Goal: Contribute content: Contribute content

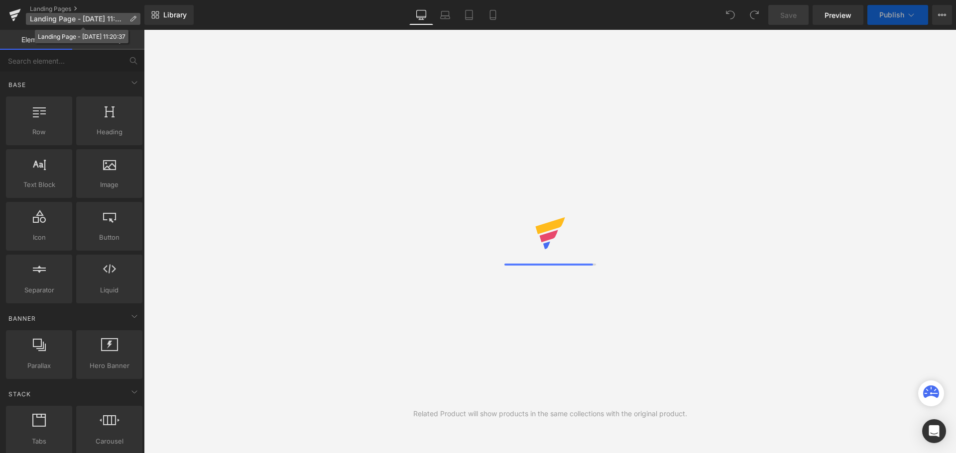
click at [132, 19] on icon at bounding box center [132, 18] width 7 height 7
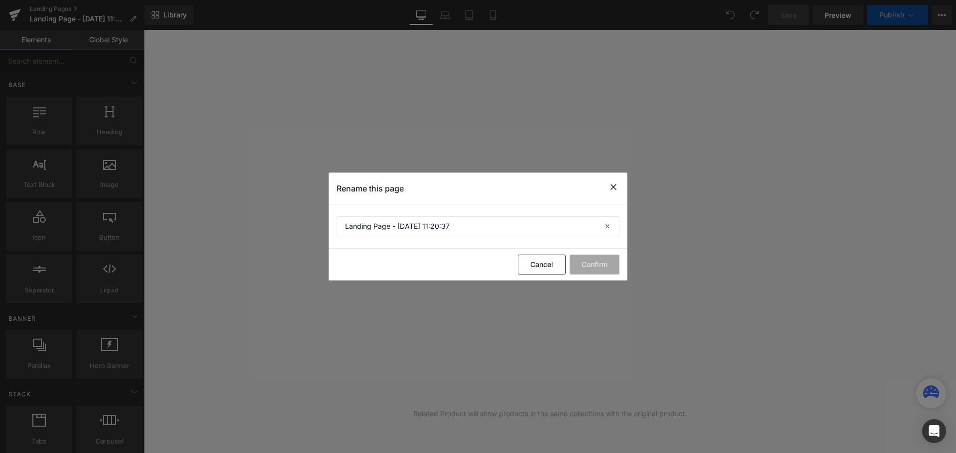
click at [379, 185] on p "Rename this page" at bounding box center [369, 189] width 67 height 10
click at [467, 233] on input "Landing Page - [DATE] 11:20:37" at bounding box center [477, 227] width 283 height 20
drag, startPoint x: 483, startPoint y: 229, endPoint x: 290, endPoint y: 227, distance: 193.1
click at [290, 227] on div "Rename this page Landing Page - [DATE] 11:20:37 Cancel Confirm" at bounding box center [478, 226] width 956 height 453
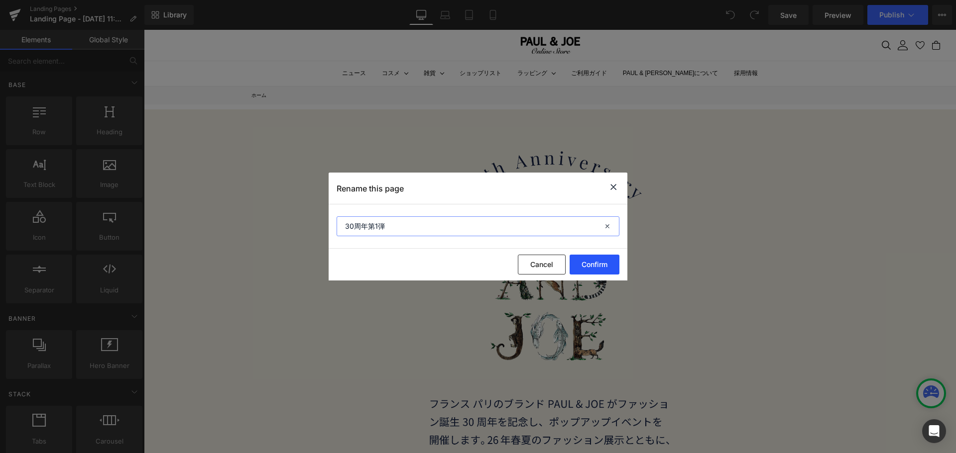
type input "30周年第1弾"
click at [594, 261] on button "Confirm" at bounding box center [594, 265] width 50 height 20
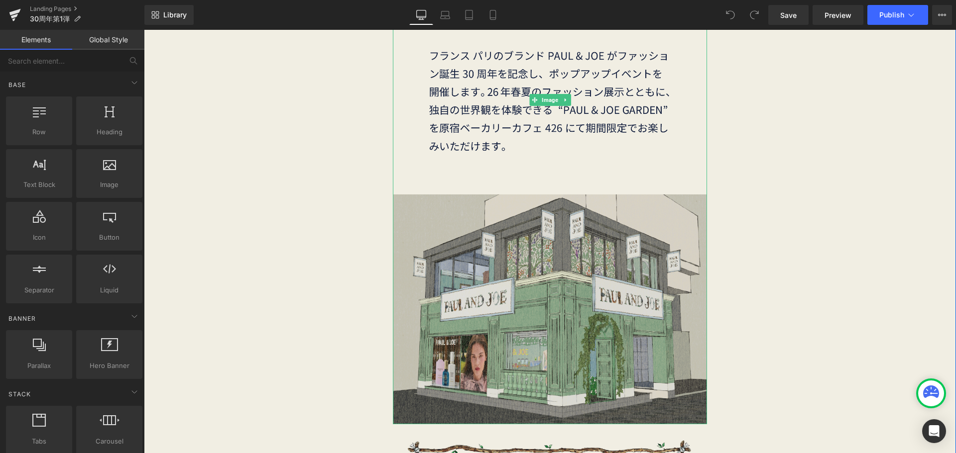
scroll to position [149, 0]
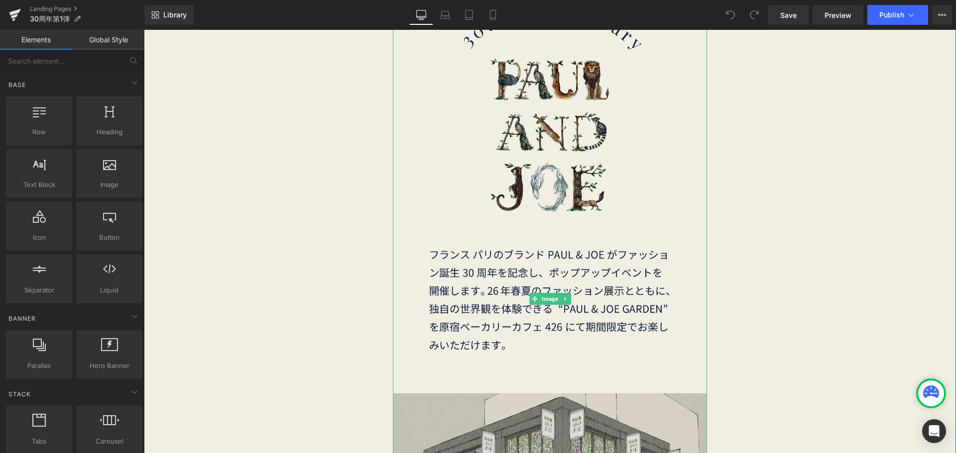
click at [588, 243] on img at bounding box center [550, 299] width 314 height 649
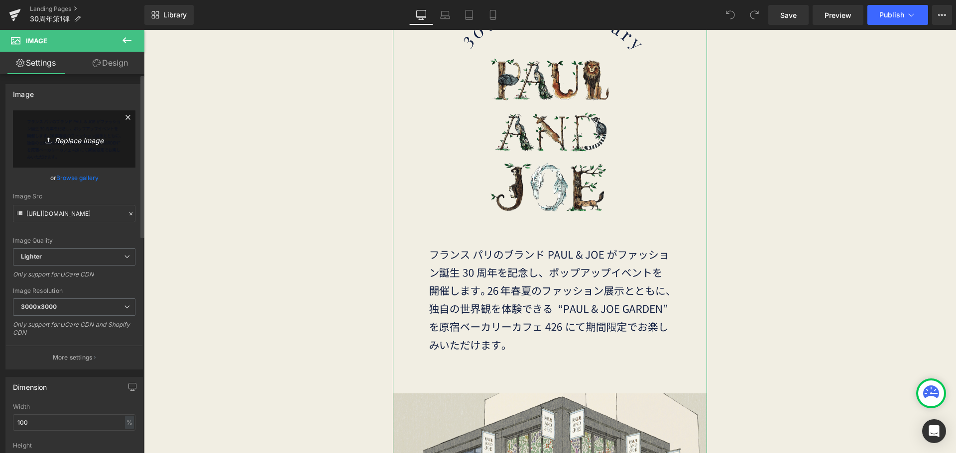
click at [64, 137] on icon "Replace Image" at bounding box center [74, 139] width 80 height 12
type input "C:\fakepath\30th_new-01.png"
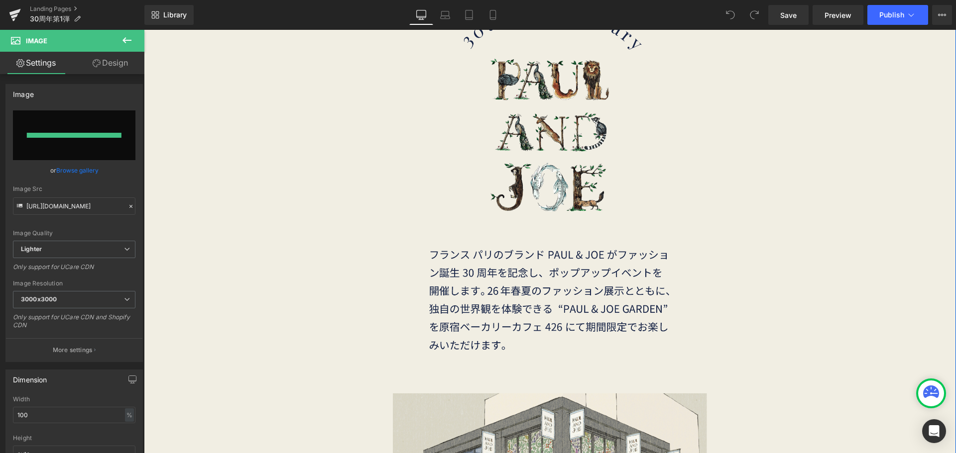
type input "[URL][DOMAIN_NAME]"
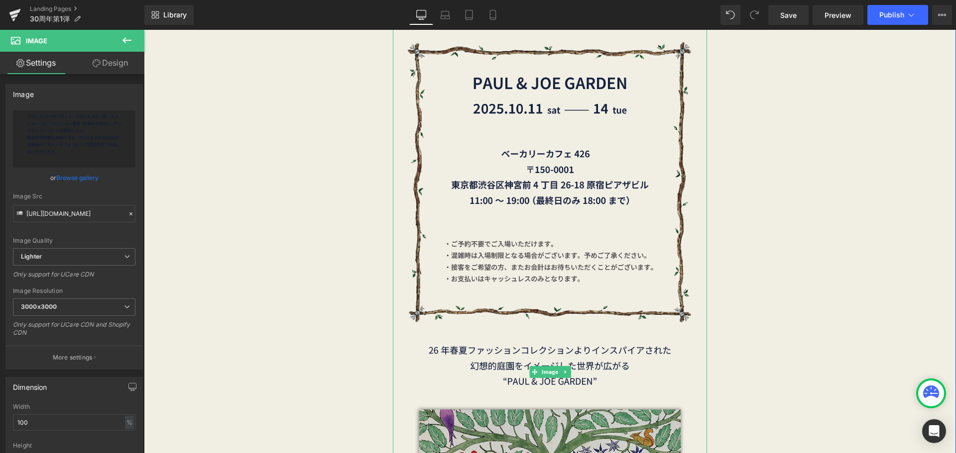
scroll to position [896, 0]
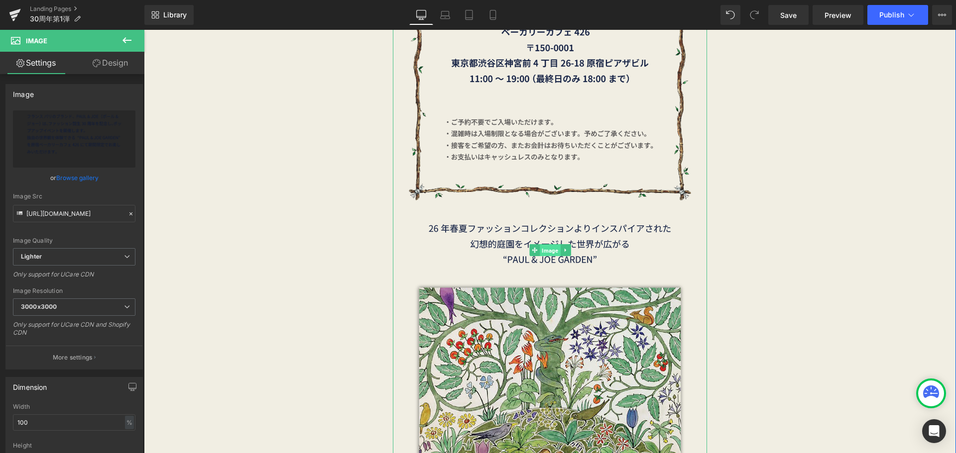
click at [543, 249] on span "Image" at bounding box center [550, 251] width 20 height 12
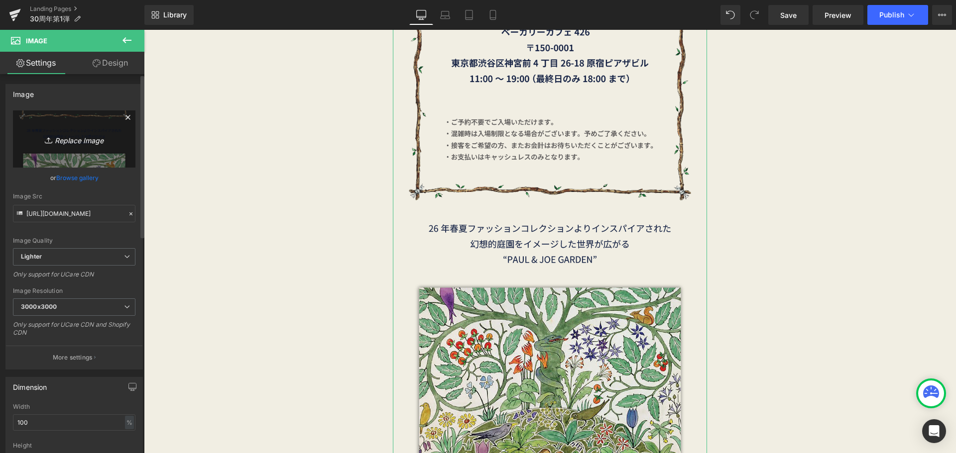
click at [69, 143] on icon "Replace Image" at bounding box center [74, 139] width 80 height 12
type input "C:\fakepath\30th_new-02.png"
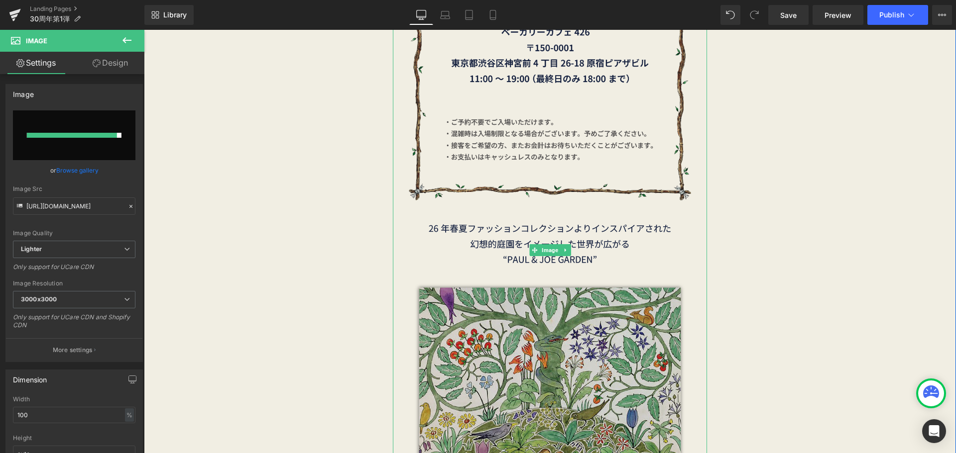
type input "[URL][DOMAIN_NAME]"
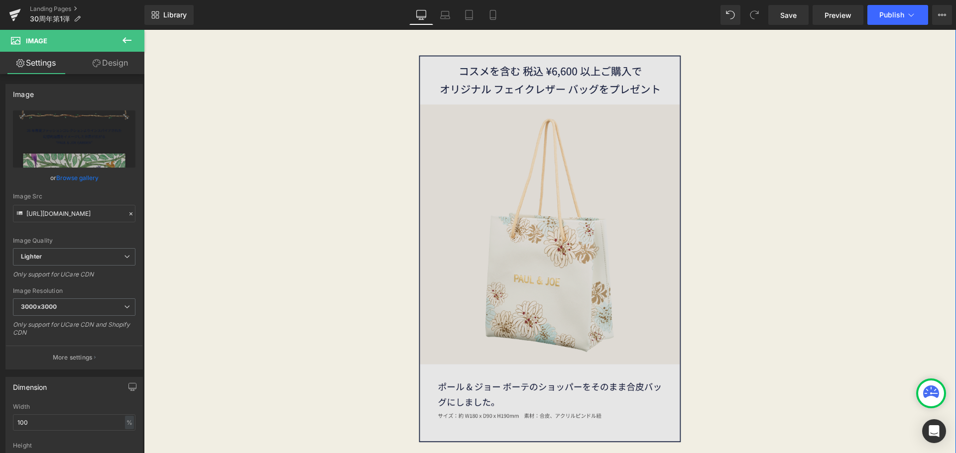
scroll to position [1443, 0]
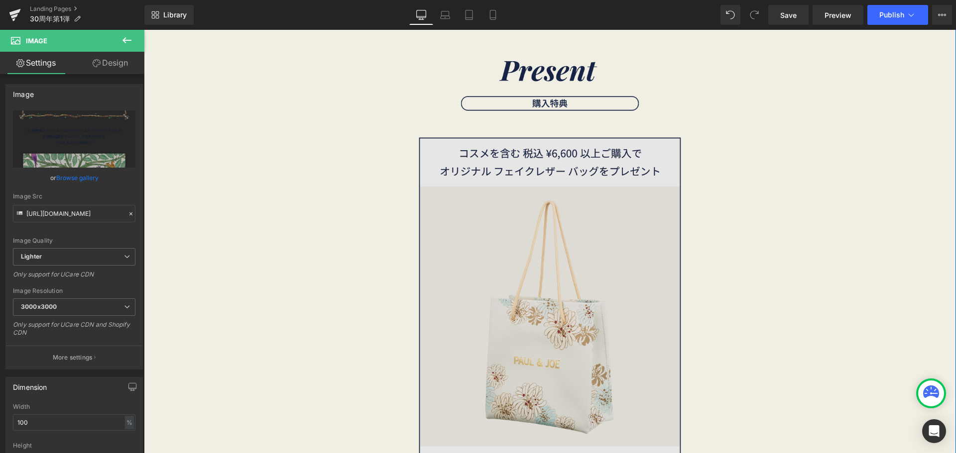
click at [601, 313] on img at bounding box center [550, 331] width 314 height 418
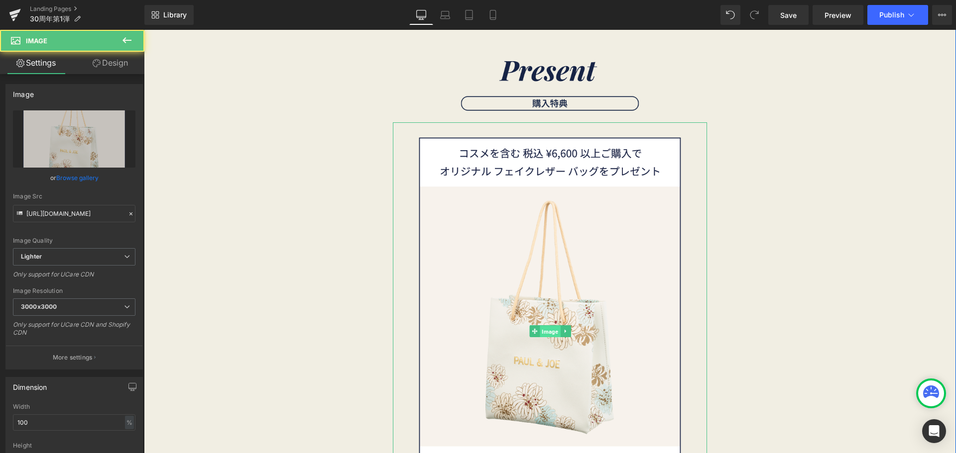
click at [540, 330] on span "Image" at bounding box center [550, 332] width 20 height 12
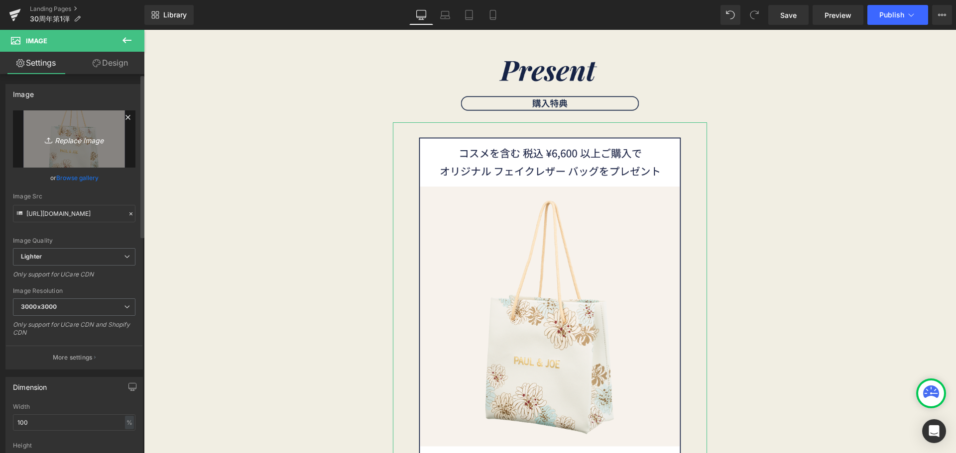
click at [77, 148] on link "Replace Image" at bounding box center [74, 139] width 122 height 57
type input "C:\fakepath\30th_new_アートボード 1.png"
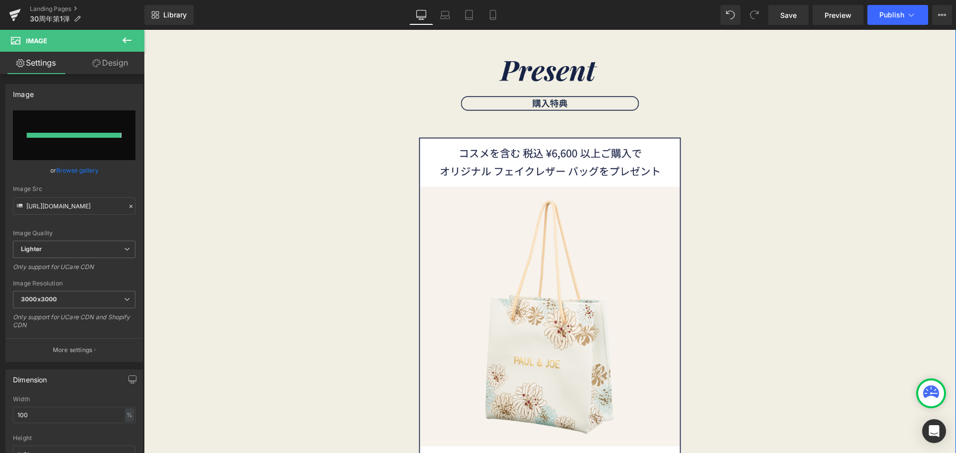
type input "[URL][DOMAIN_NAME]"
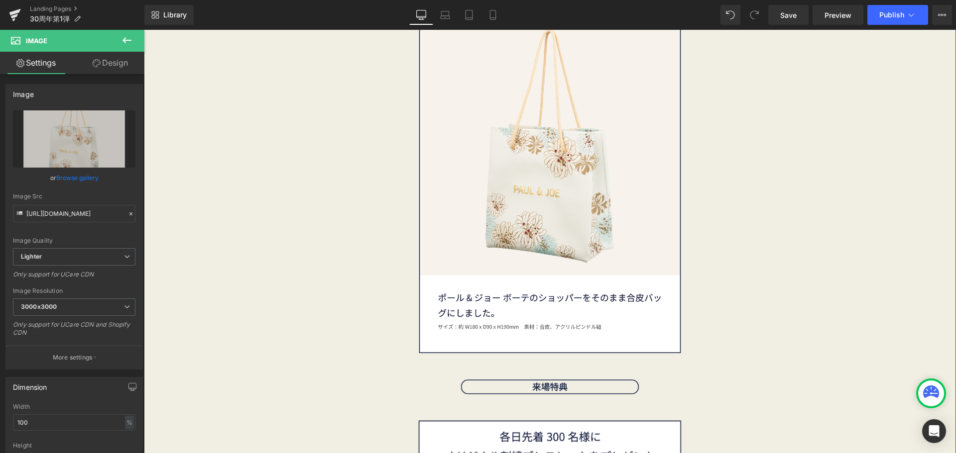
scroll to position [1493, 0]
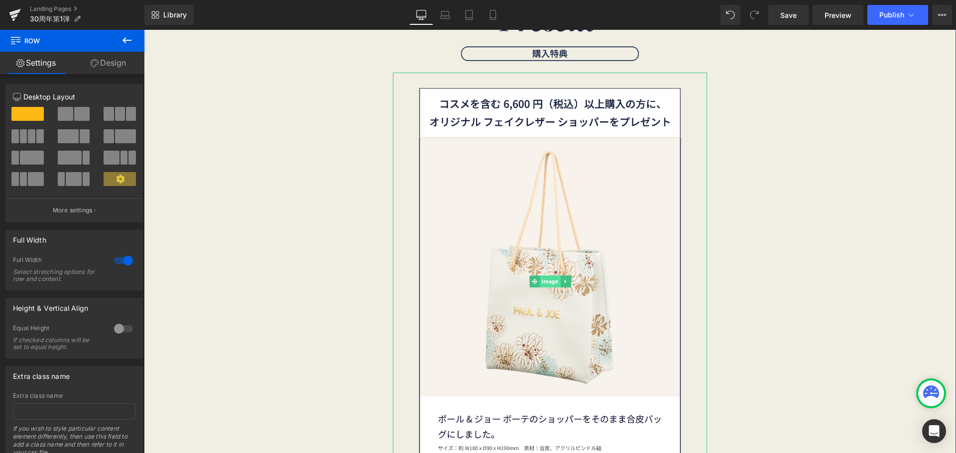
click at [550, 286] on span "Image" at bounding box center [550, 282] width 20 height 12
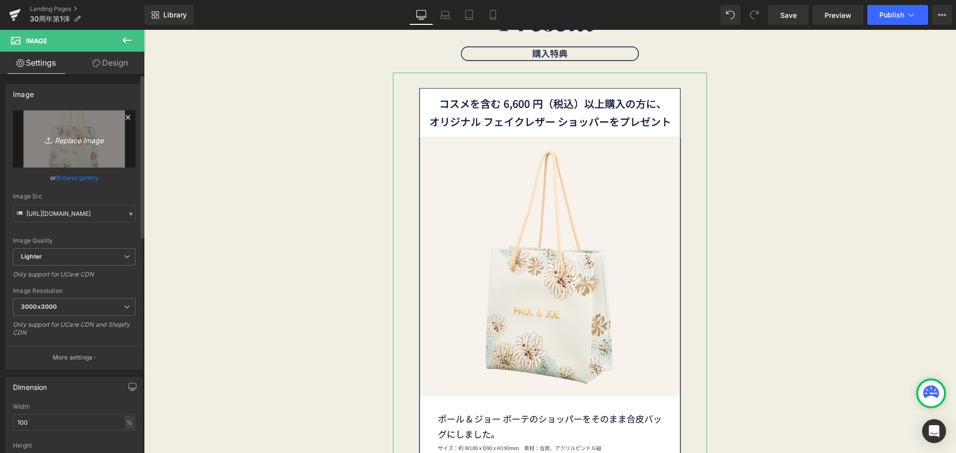
click at [70, 138] on icon "Replace Image" at bounding box center [74, 139] width 80 height 12
type input "C:\fakepath\30th_new_アートボード 1_アートボード 1.png"
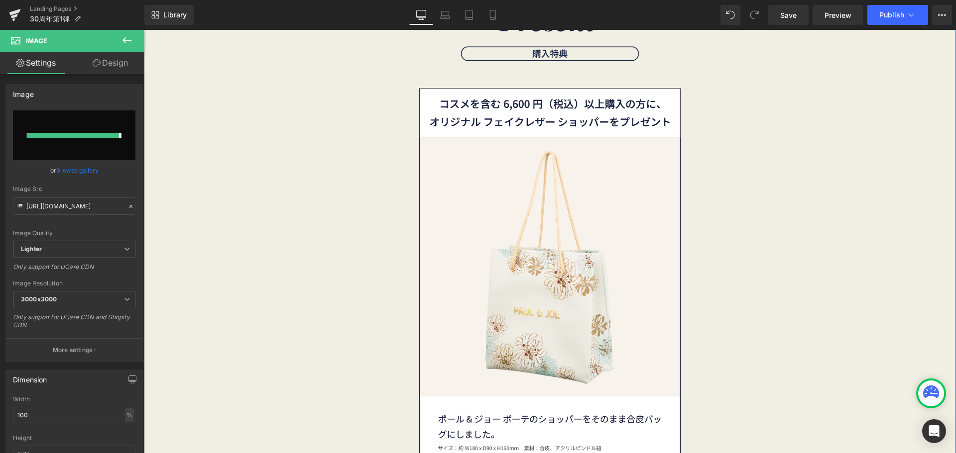
type input "[URL][DOMAIN_NAME]"
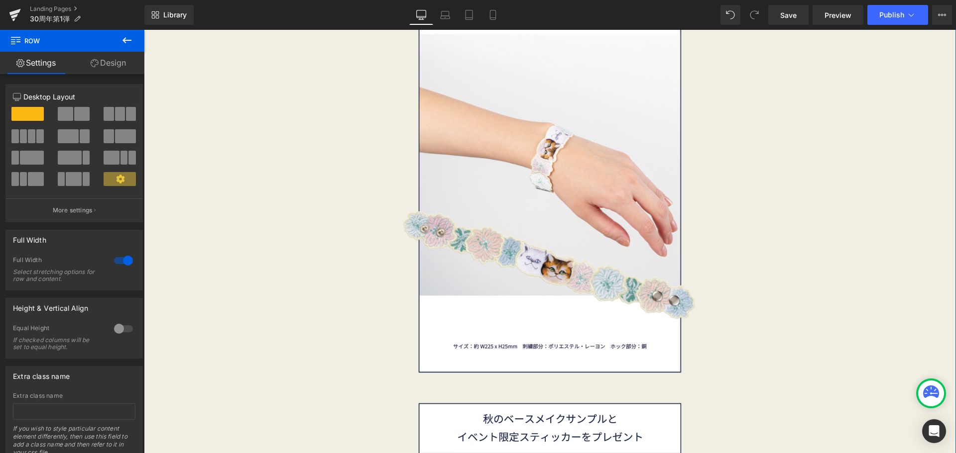
scroll to position [1941, 0]
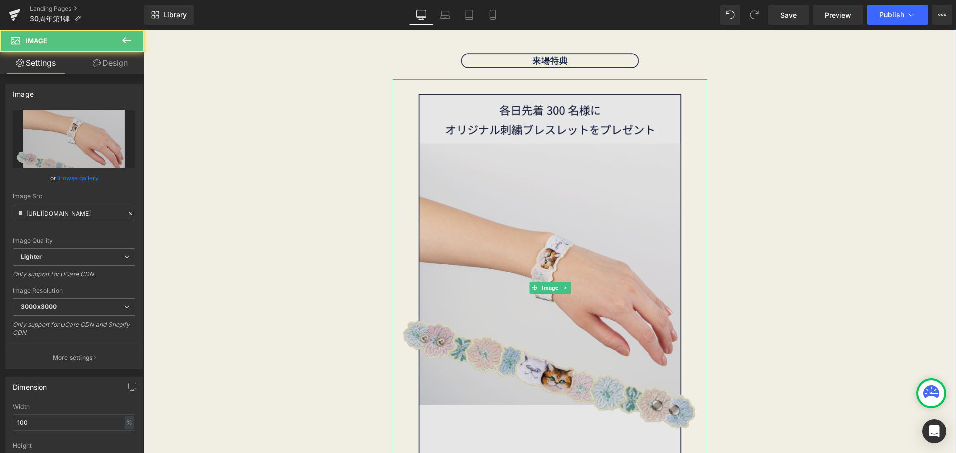
click at [561, 272] on img at bounding box center [550, 288] width 314 height 419
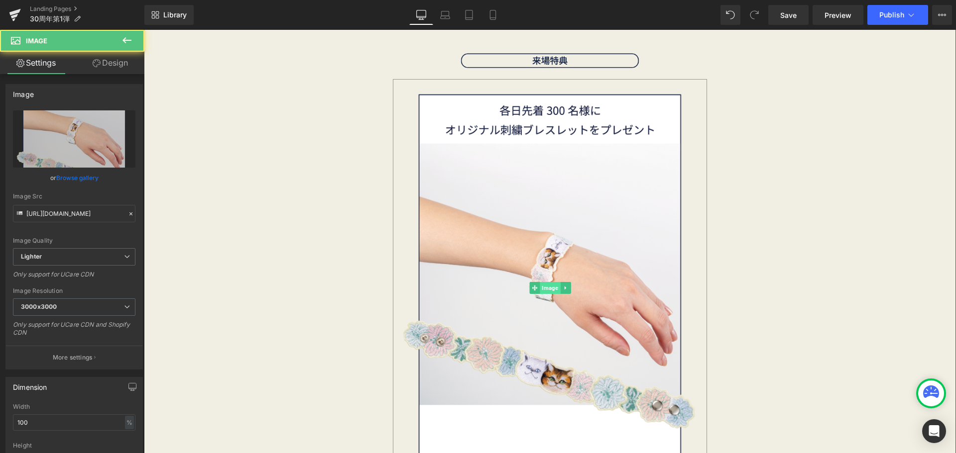
click at [544, 287] on span "Image" at bounding box center [550, 288] width 20 height 12
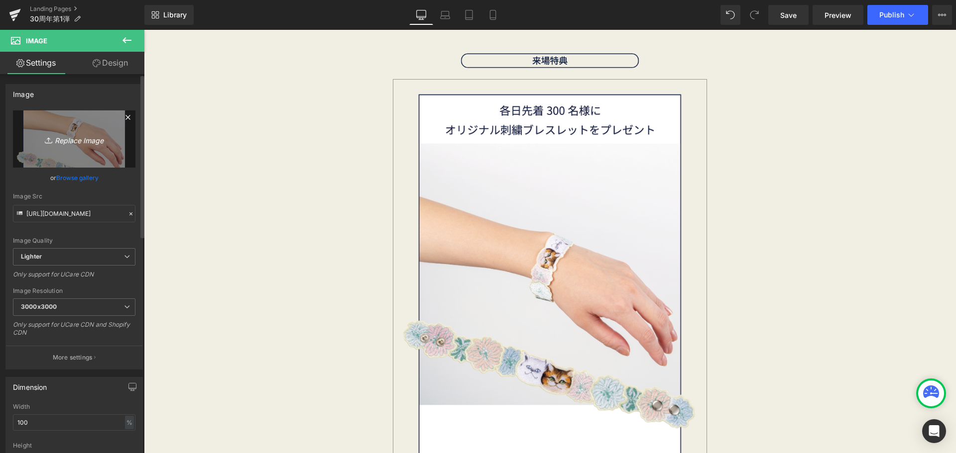
click at [59, 137] on icon "Replace Image" at bounding box center [74, 139] width 80 height 12
type input "C:\fakepath\30th_new-05.png"
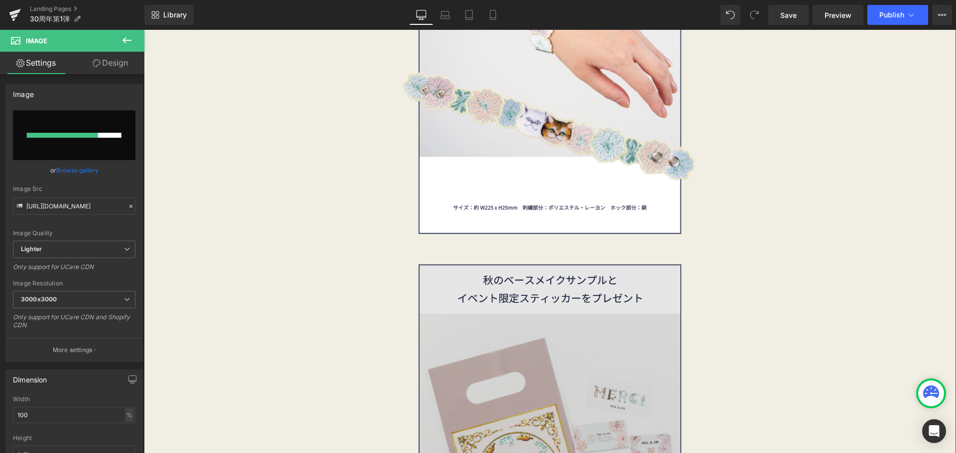
scroll to position [2190, 0]
type input "[URL][DOMAIN_NAME]"
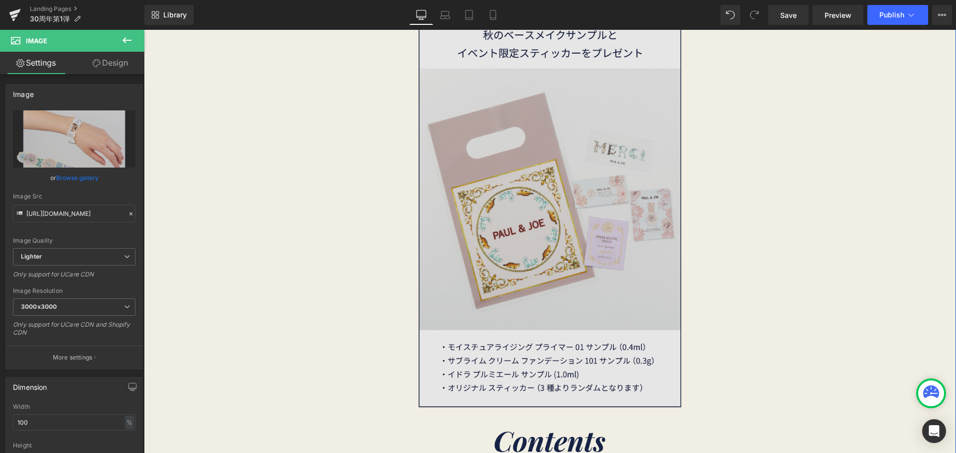
scroll to position [2439, 0]
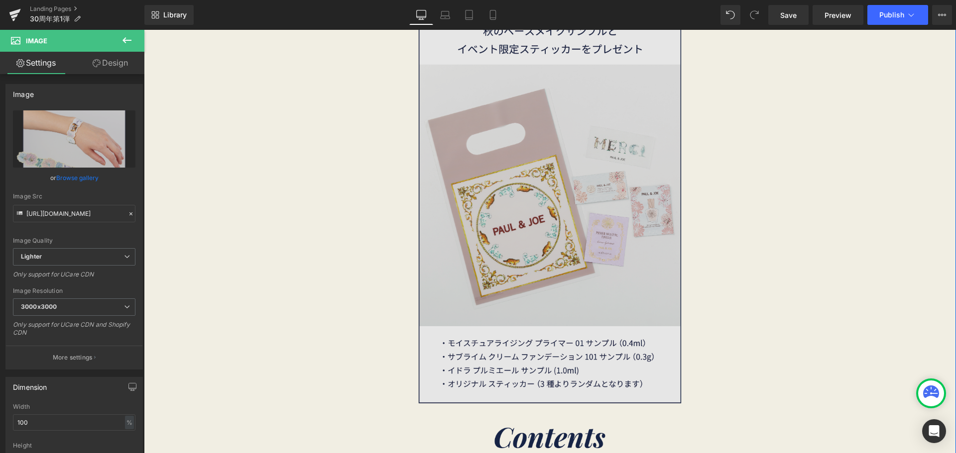
click at [570, 249] on img at bounding box center [550, 209] width 314 height 419
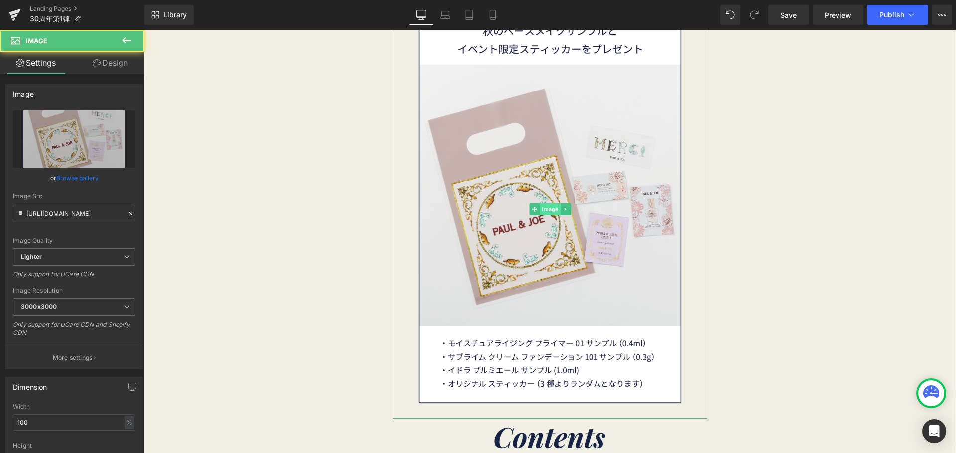
click at [546, 211] on span "Image" at bounding box center [550, 210] width 20 height 12
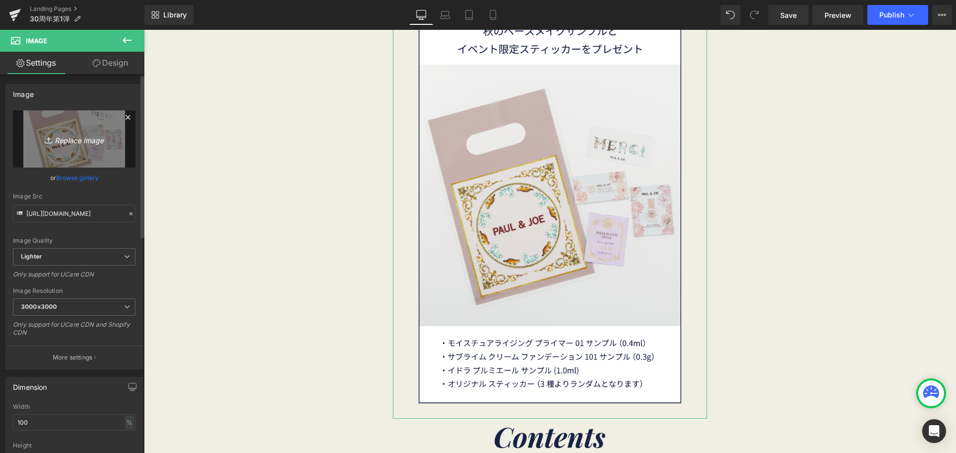
click at [77, 149] on link "Replace Image" at bounding box center [74, 139] width 122 height 57
type input "C:\fakepath\30th_new-06.png"
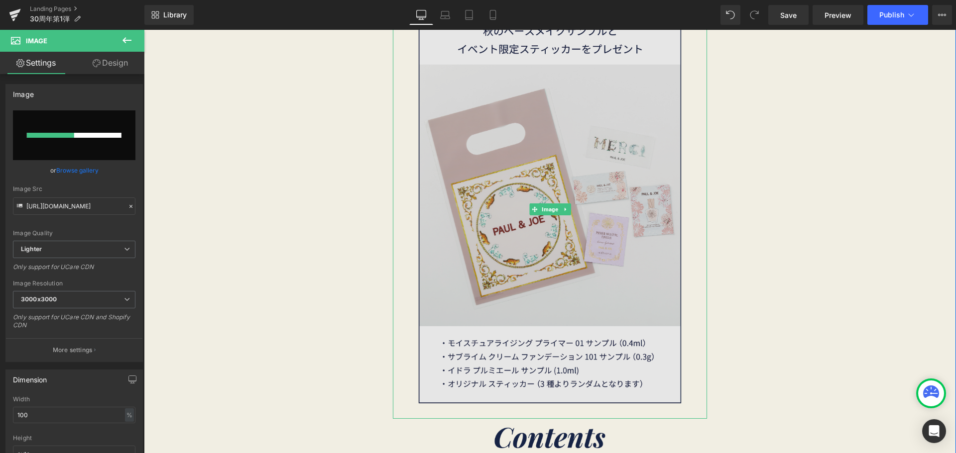
scroll to position [2389, 0]
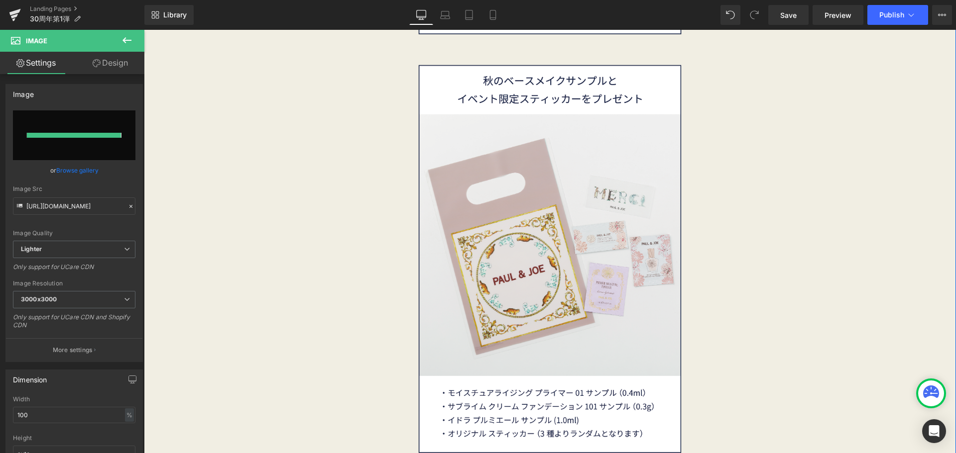
type input "[URL][DOMAIN_NAME]"
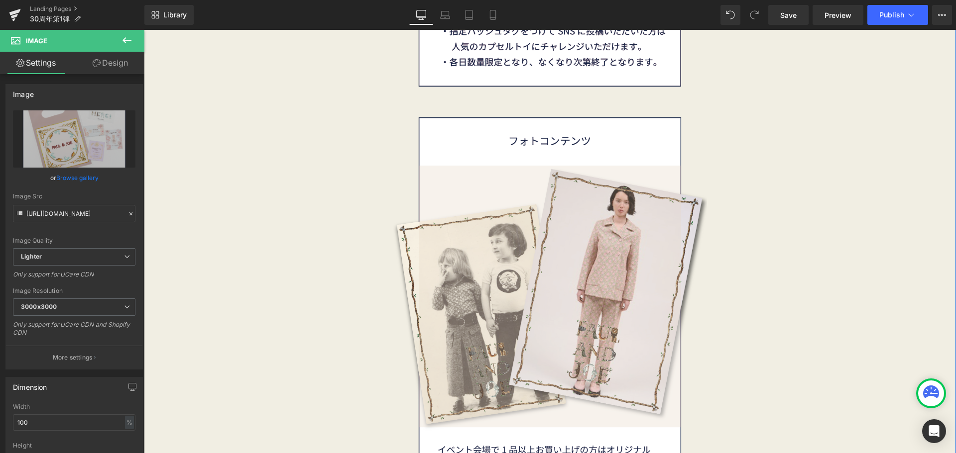
scroll to position [3335, 0]
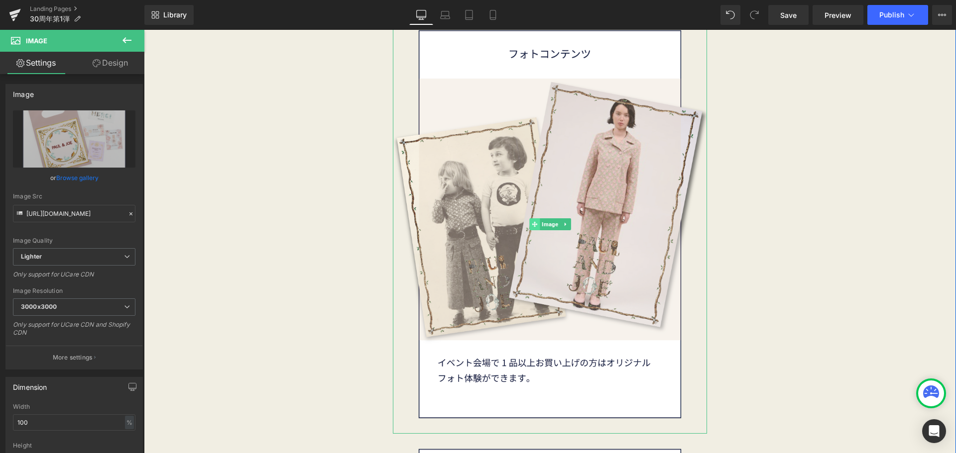
click at [534, 220] on span at bounding box center [534, 225] width 10 height 12
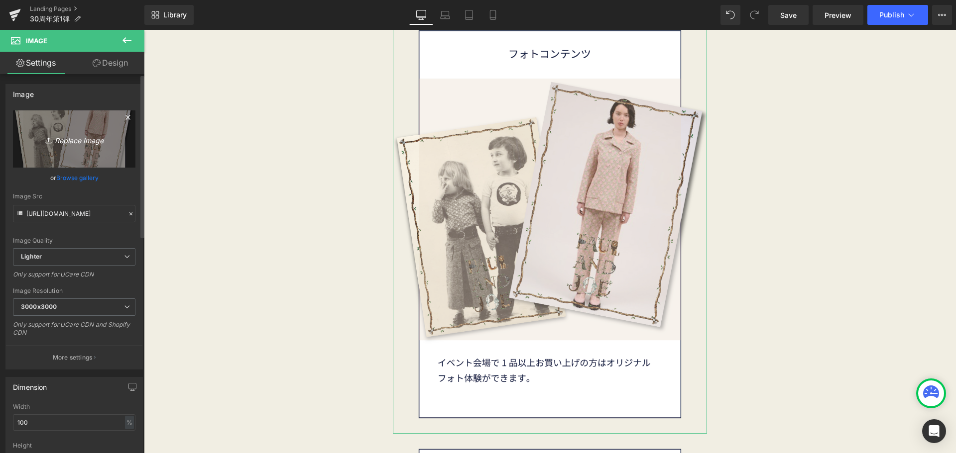
click at [87, 145] on icon "Replace Image" at bounding box center [74, 139] width 80 height 12
type input "C:\fakepath\30th_new-07.png"
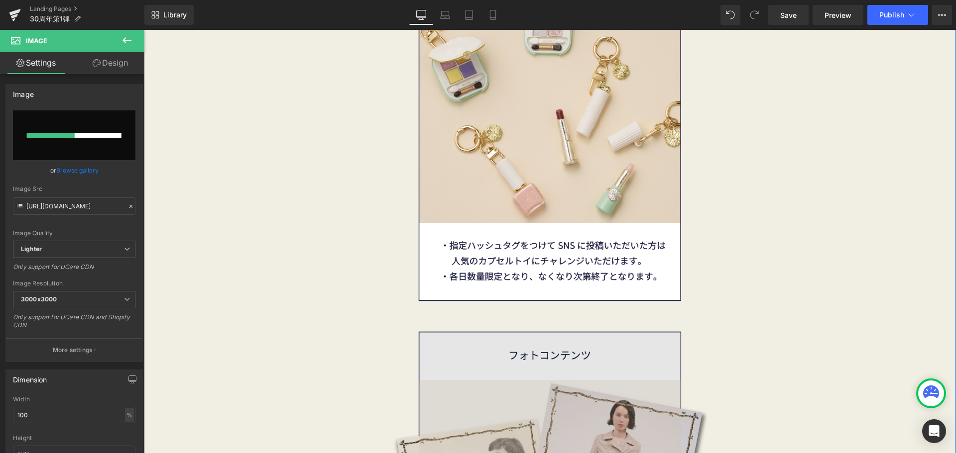
scroll to position [3036, 0]
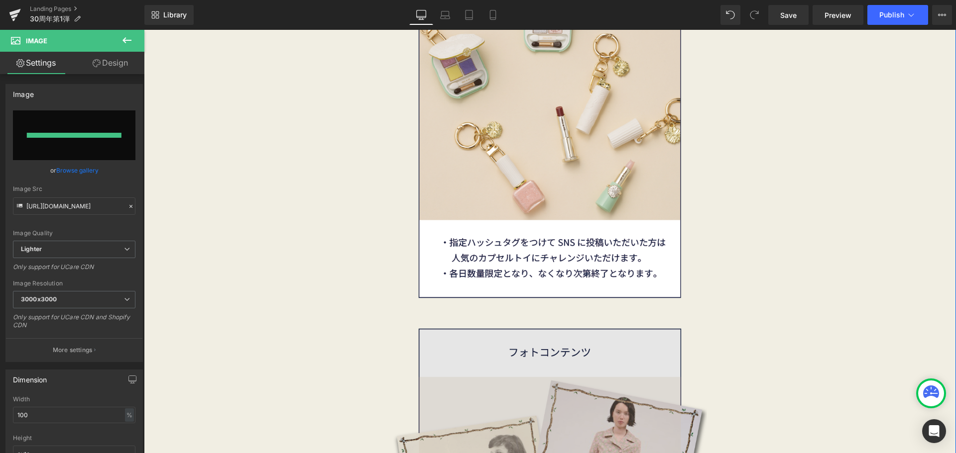
type input "[URL][DOMAIN_NAME]"
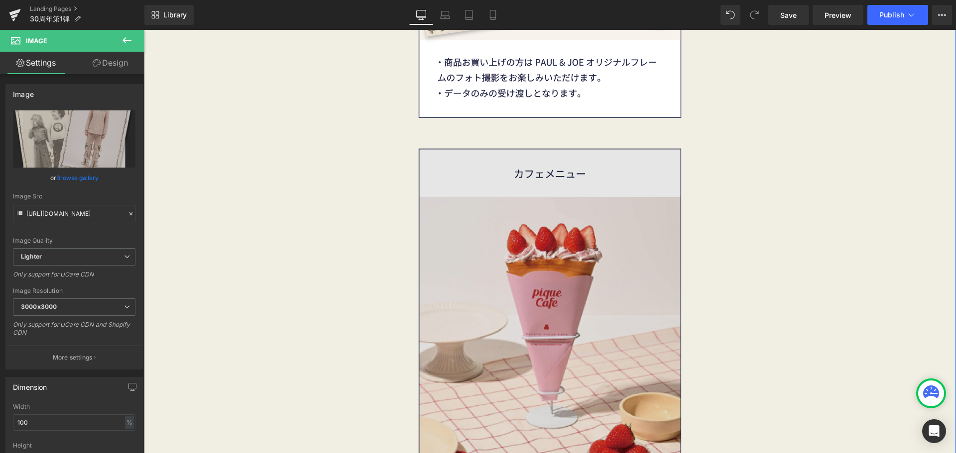
scroll to position [3634, 0]
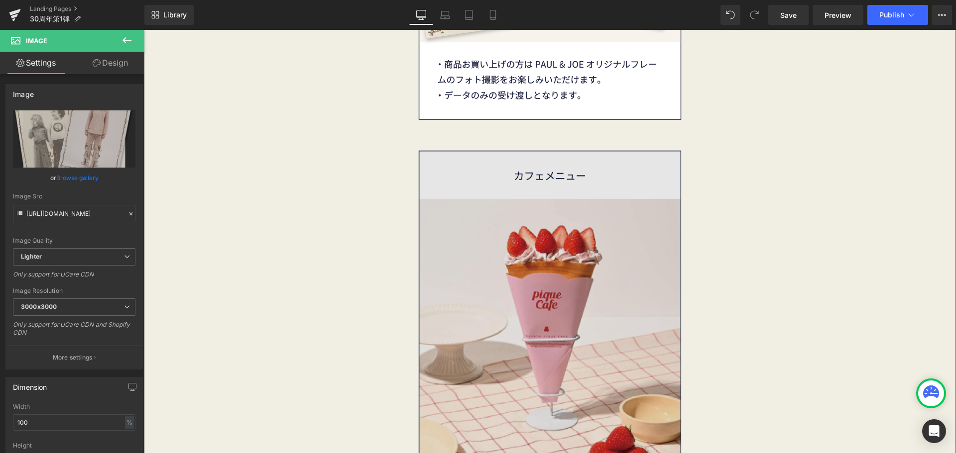
click at [584, 302] on img at bounding box center [550, 344] width 314 height 419
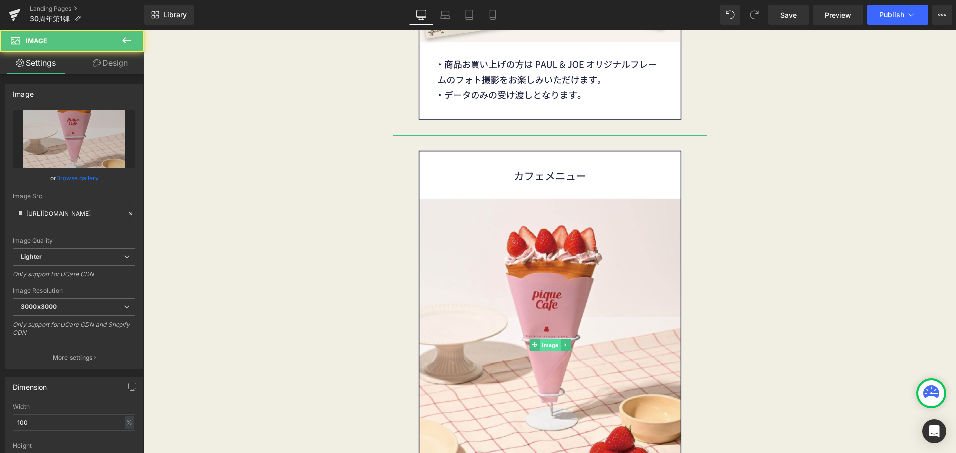
click at [540, 345] on span "Image" at bounding box center [550, 345] width 20 height 12
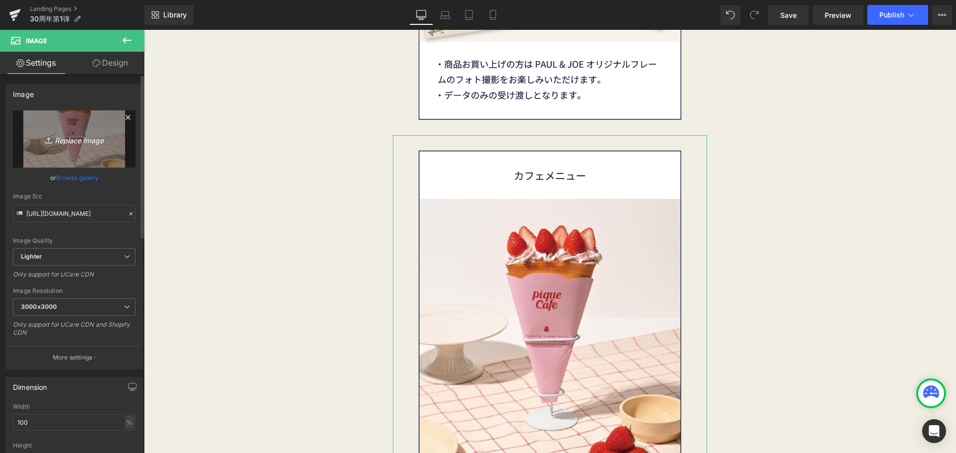
click at [68, 137] on icon "Replace Image" at bounding box center [74, 139] width 80 height 12
type input "C:\fakepath\30th_new-08.png"
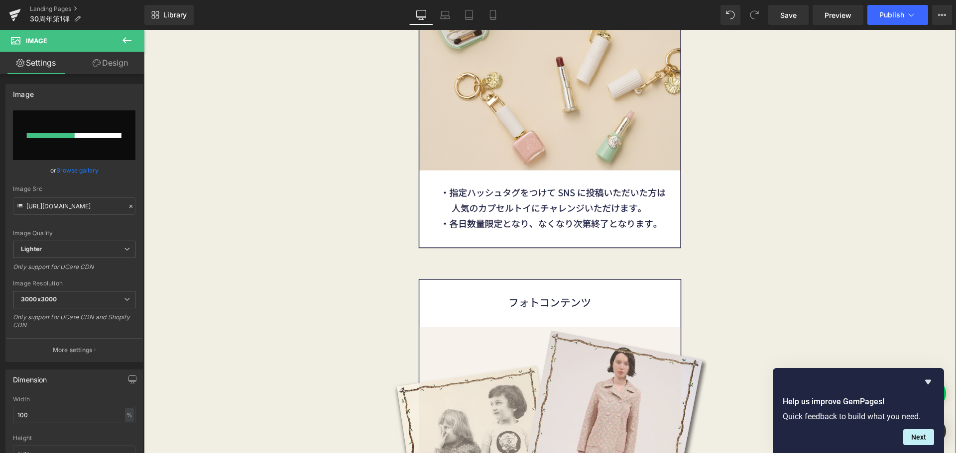
scroll to position [2787, 0]
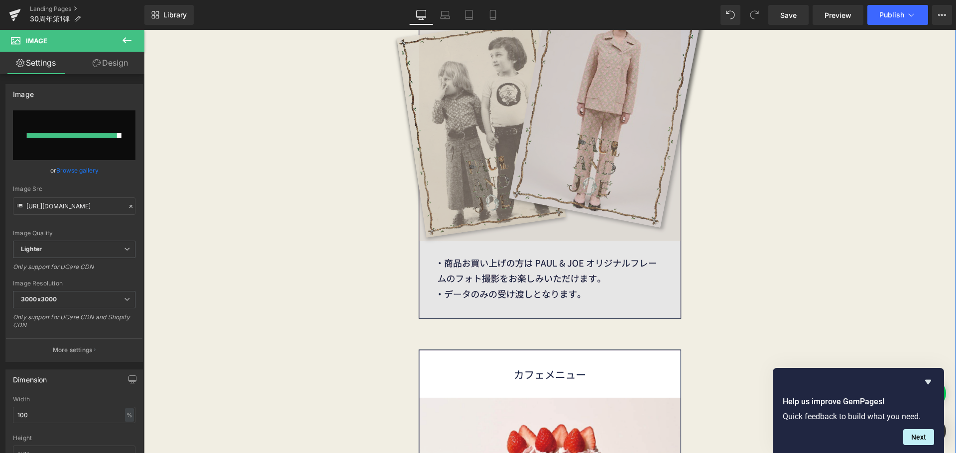
type input "[URL][DOMAIN_NAME]"
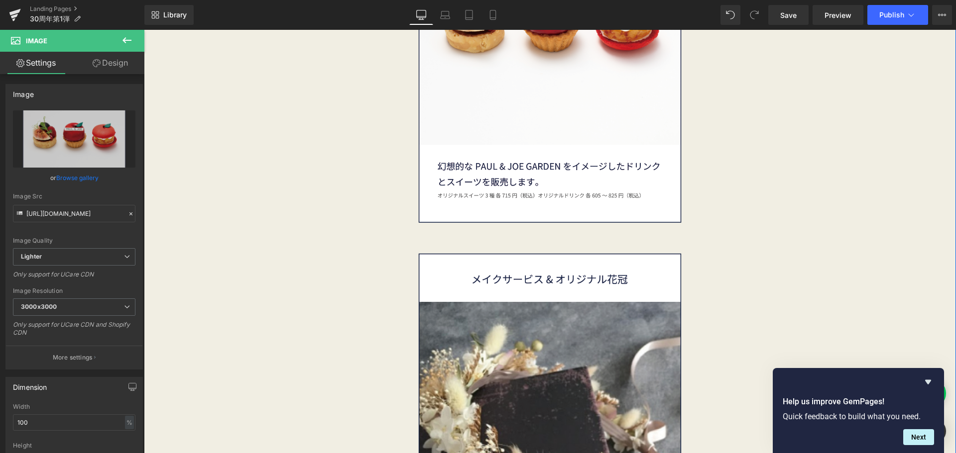
scroll to position [4131, 0]
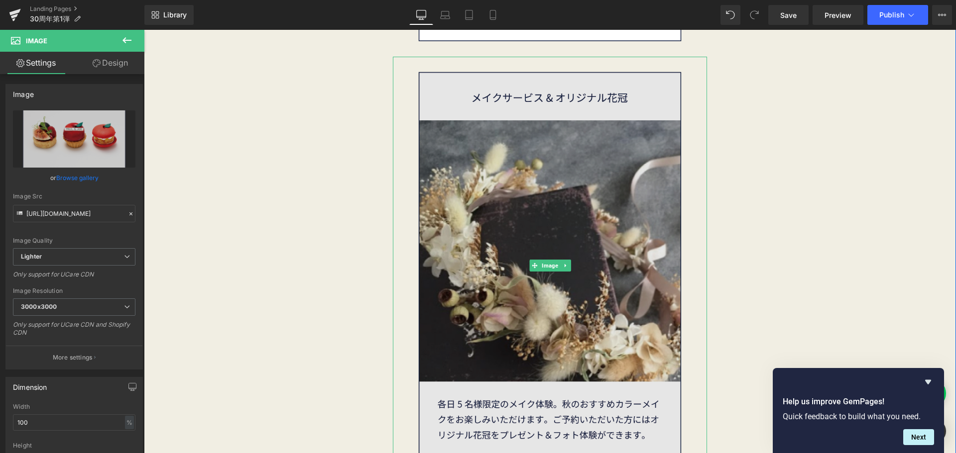
click at [570, 258] on img at bounding box center [550, 266] width 314 height 419
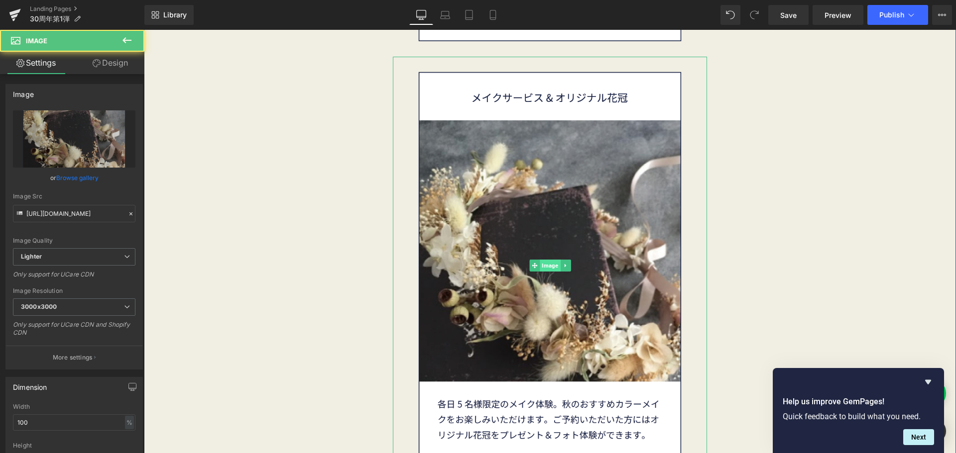
click at [545, 265] on span "Image" at bounding box center [550, 266] width 20 height 12
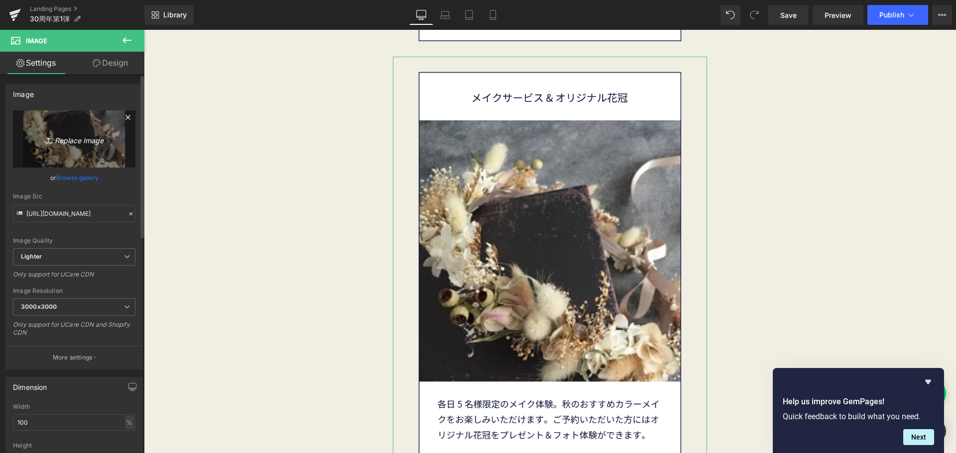
click at [77, 147] on link "Replace Image" at bounding box center [74, 139] width 122 height 57
type input "C:\fakepath\30th_new-09.png"
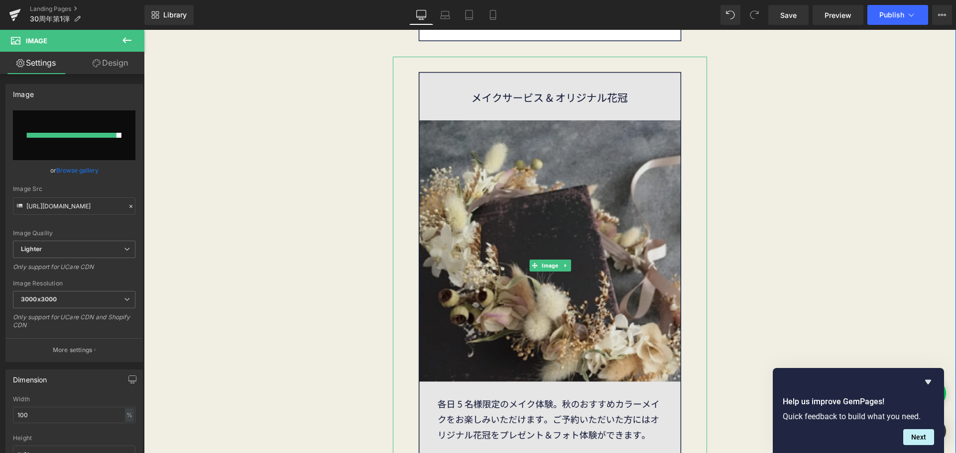
type input "[URL][DOMAIN_NAME]"
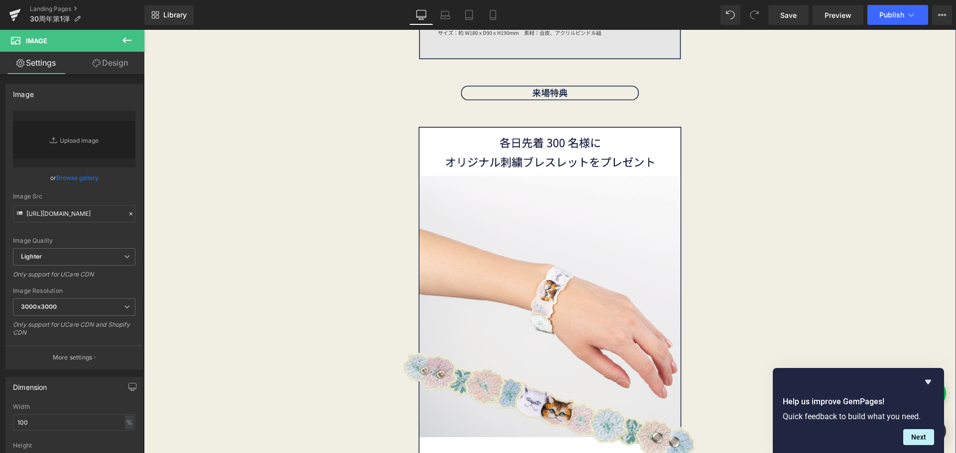
scroll to position [2041, 0]
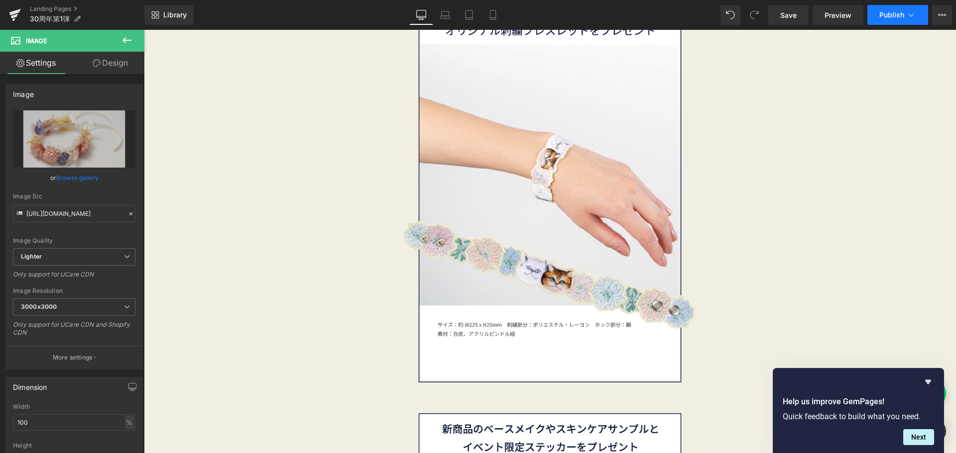
click at [889, 21] on button "Publish" at bounding box center [897, 15] width 61 height 20
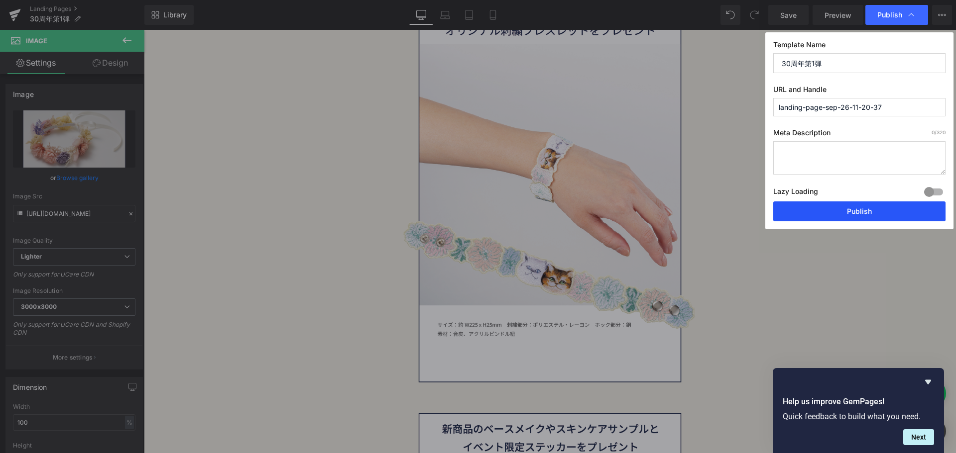
click at [885, 209] on button "Publish" at bounding box center [859, 212] width 172 height 20
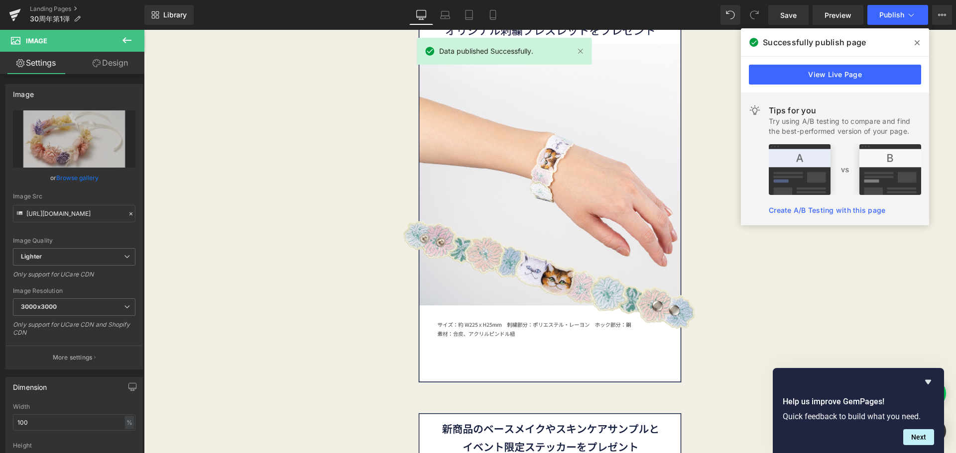
click at [919, 41] on span at bounding box center [917, 43] width 16 height 16
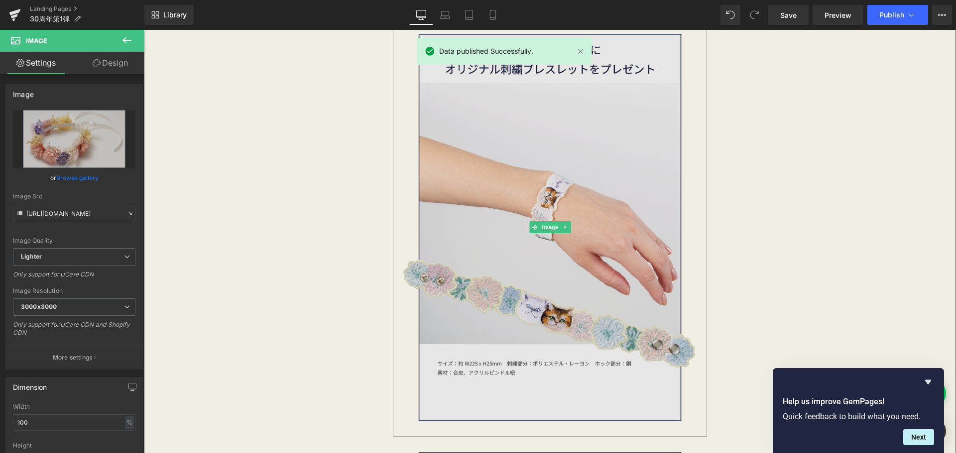
scroll to position [1742, 0]
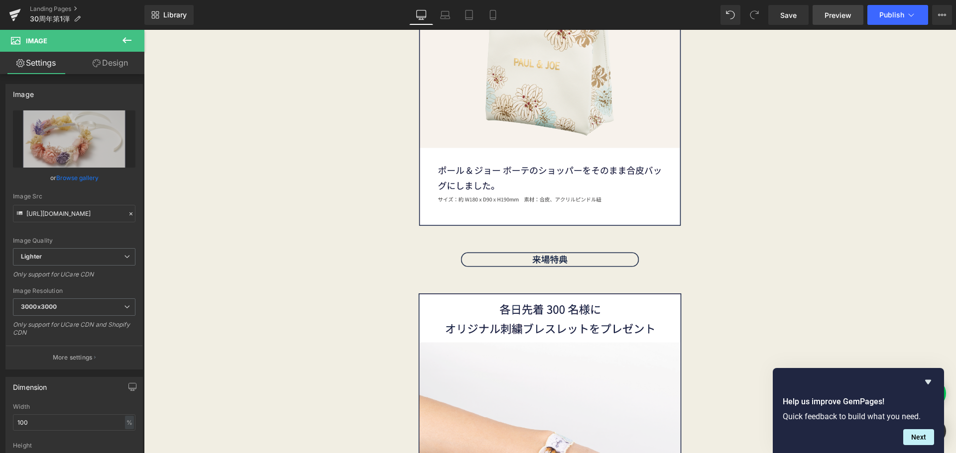
click at [848, 19] on span "Preview" at bounding box center [837, 15] width 27 height 10
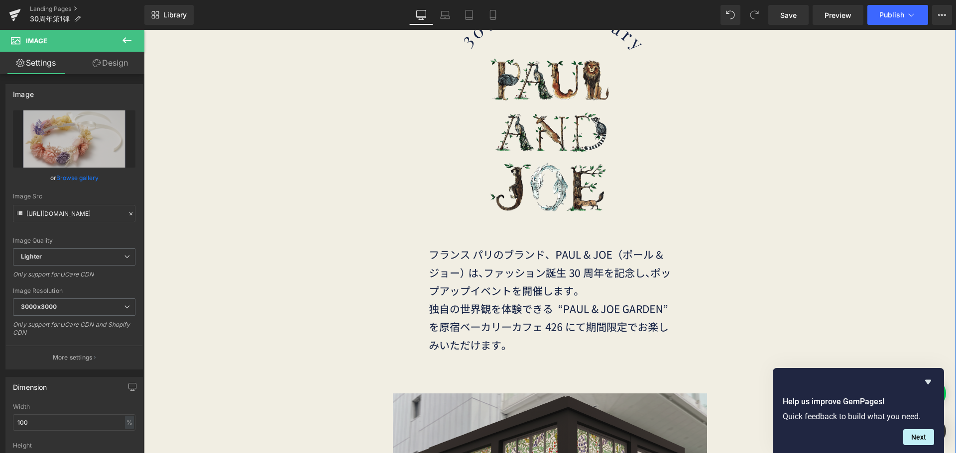
scroll to position [0, 0]
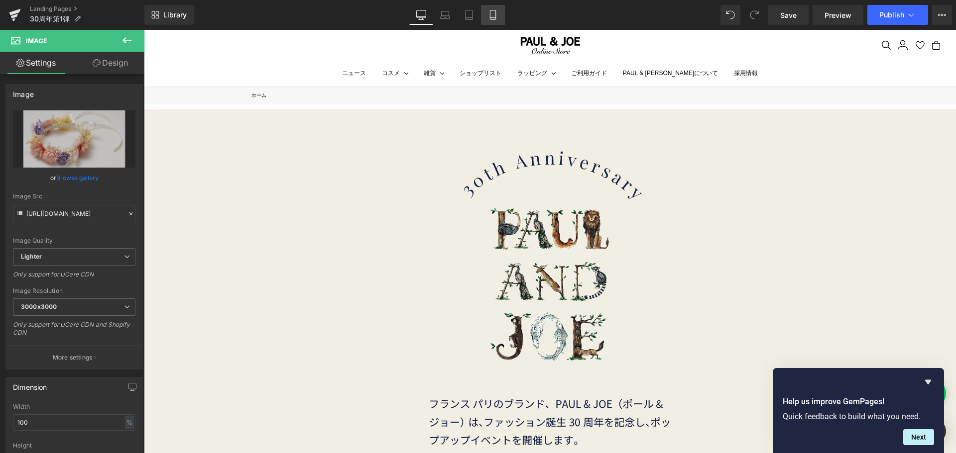
click at [487, 13] on link "Mobile" at bounding box center [493, 15] width 24 height 20
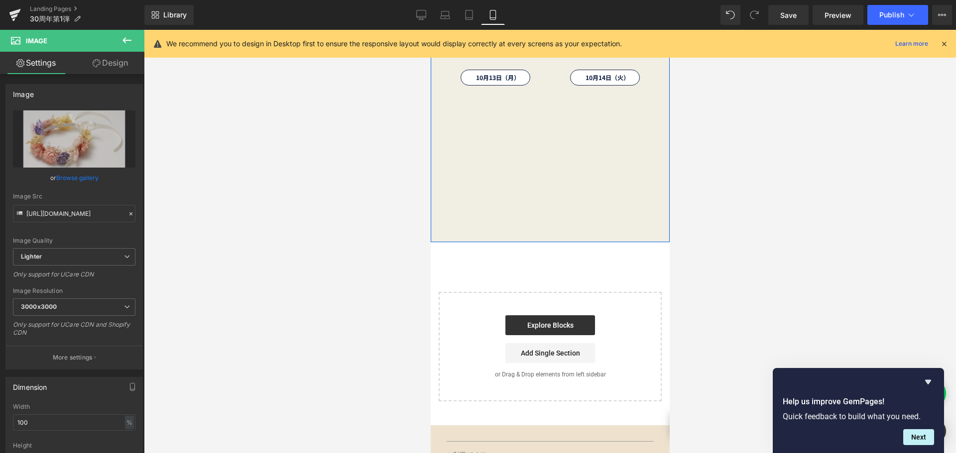
scroll to position [3624, 0]
